Goal: Navigation & Orientation: Find specific page/section

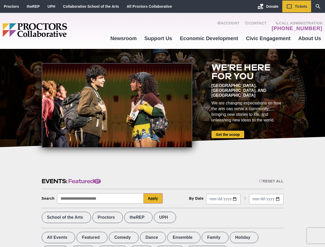
click at [162, 124] on div at bounding box center [117, 105] width 151 height 85
click at [271, 181] on div "Reset All" at bounding box center [271, 181] width 24 height 4
click at [153, 198] on button "Apply" at bounding box center [153, 198] width 19 height 10
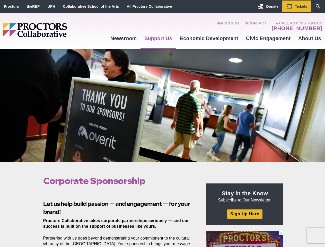
click at [162, 124] on div at bounding box center [162, 105] width 325 height 113
